Goal: Find specific page/section: Find specific page/section

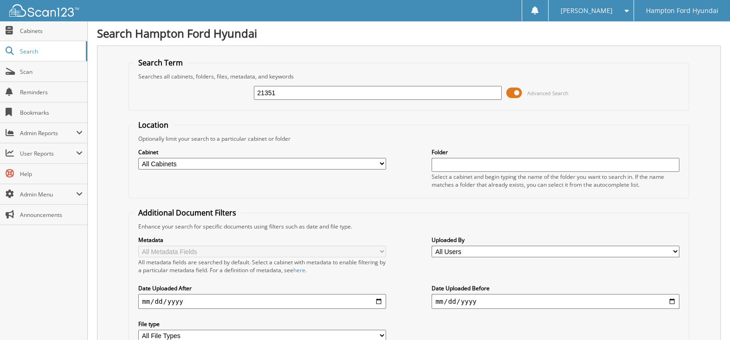
type input "21351"
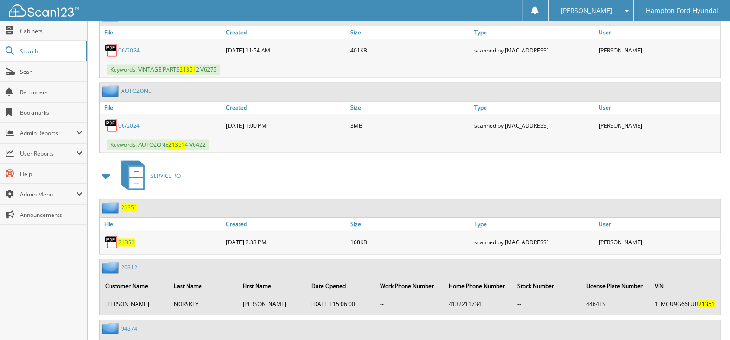
scroll to position [1067, 0]
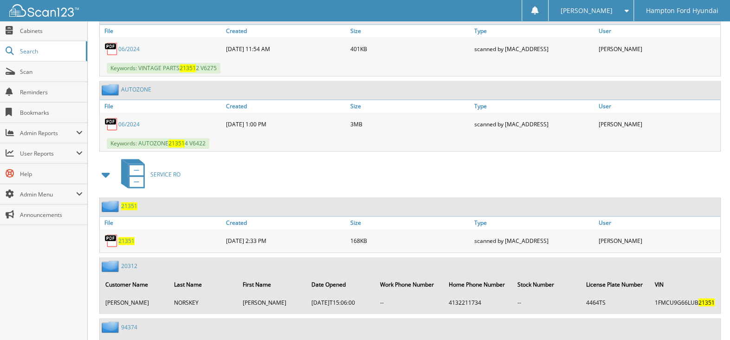
click at [113, 233] on img at bounding box center [111, 240] width 14 height 14
click at [122, 237] on span "21351" at bounding box center [126, 241] width 16 height 8
